Goal: Check status: Check status

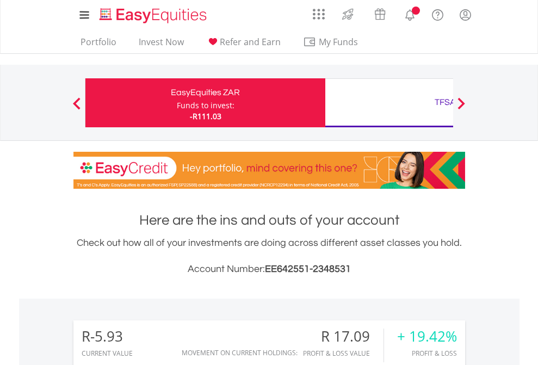
scroll to position [104, 171]
click at [177, 103] on div "Funds to invest:" at bounding box center [206, 105] width 58 height 11
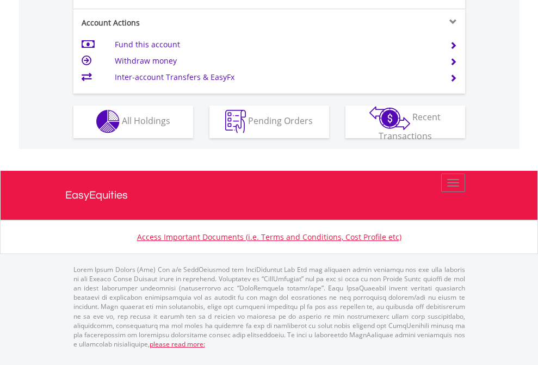
scroll to position [1018, 0]
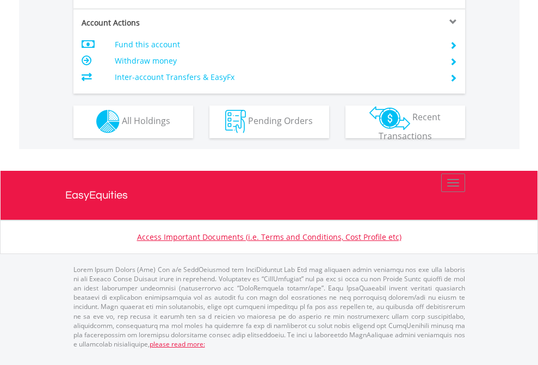
scroll to position [1018, 0]
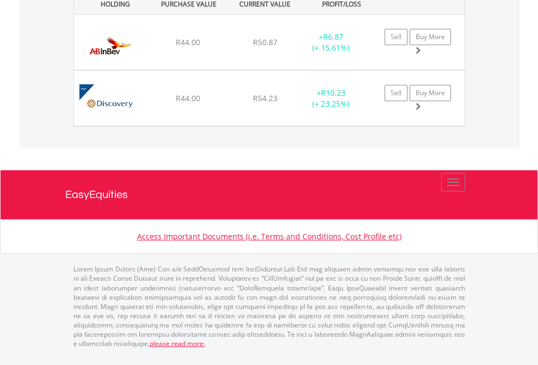
scroll to position [78, 0]
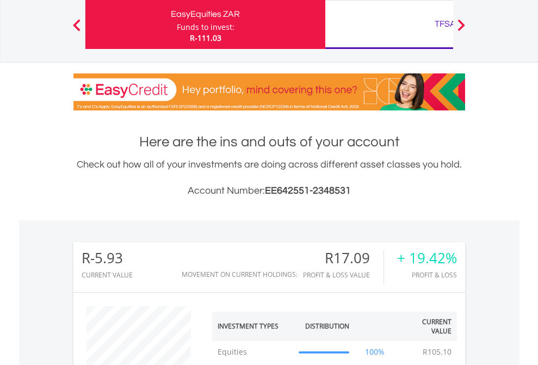
click at [389, 24] on div "TFSA" at bounding box center [445, 23] width 227 height 15
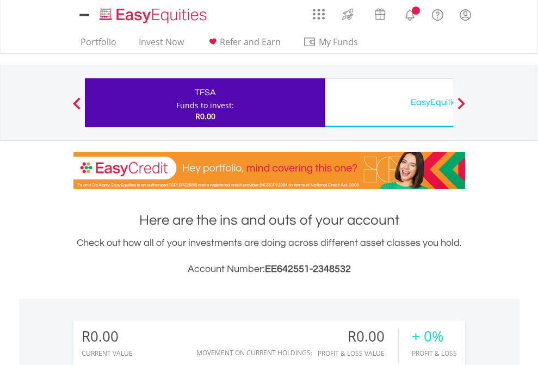
scroll to position [809, 0]
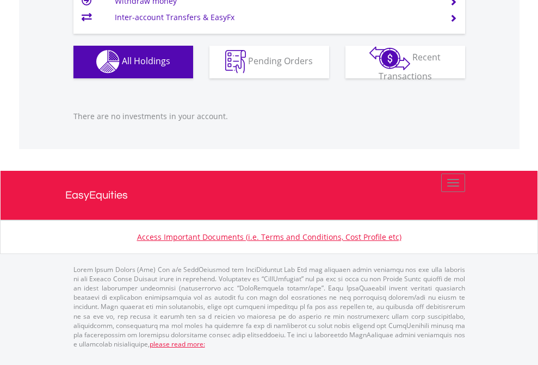
scroll to position [78, 0]
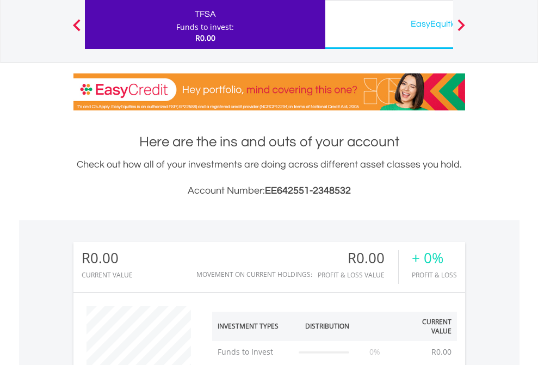
click at [389, 24] on div "EasyEquities USD" at bounding box center [445, 23] width 227 height 15
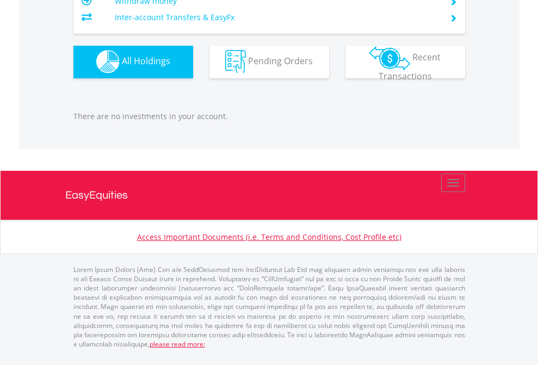
scroll to position [1078, 0]
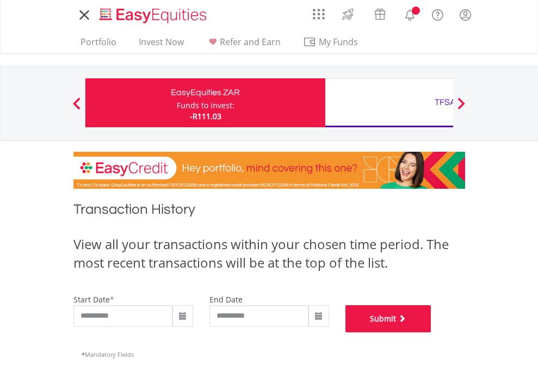
click at [432, 333] on button "Submit" at bounding box center [389, 318] width 86 height 27
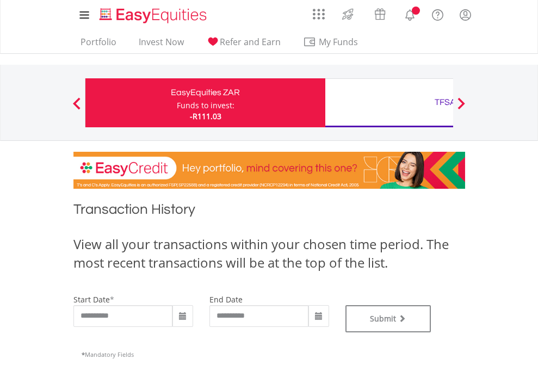
click at [389, 103] on div "TFSA" at bounding box center [445, 102] width 227 height 15
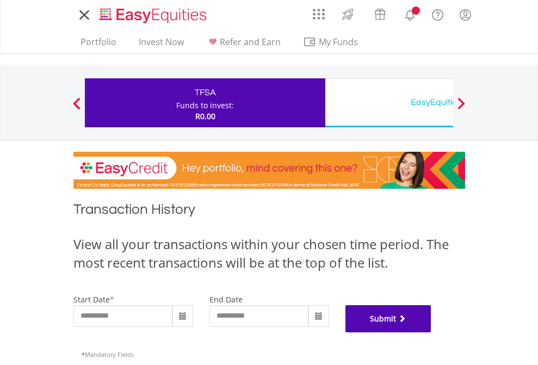
click at [432, 333] on button "Submit" at bounding box center [389, 318] width 86 height 27
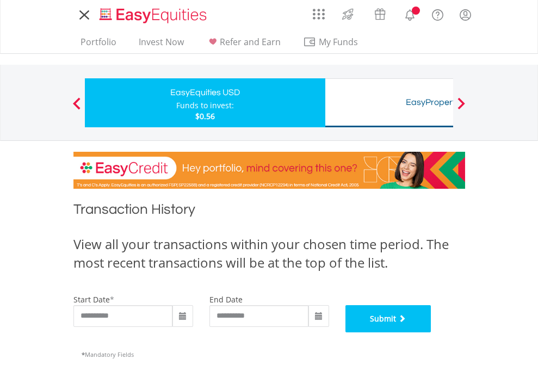
click at [432, 333] on button "Submit" at bounding box center [389, 318] width 86 height 27
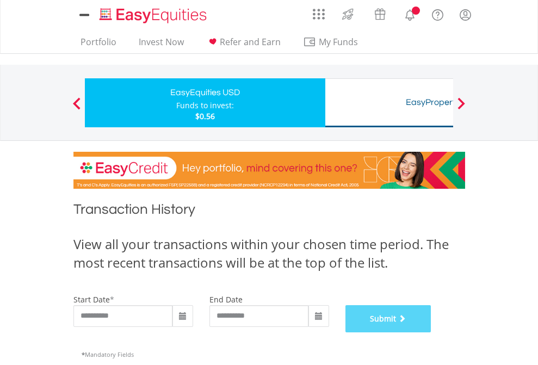
scroll to position [441, 0]
